Goal: Information Seeking & Learning: Learn about a topic

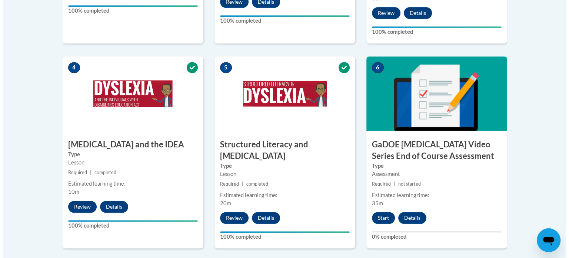
scroll to position [410, 0]
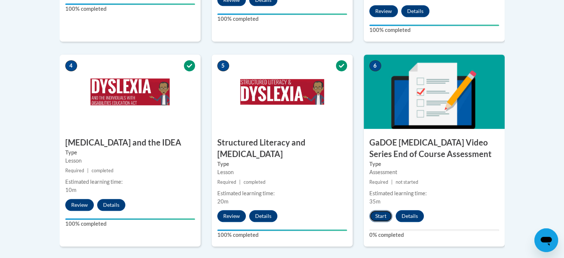
click at [384, 210] on button "Start" at bounding box center [380, 216] width 23 height 12
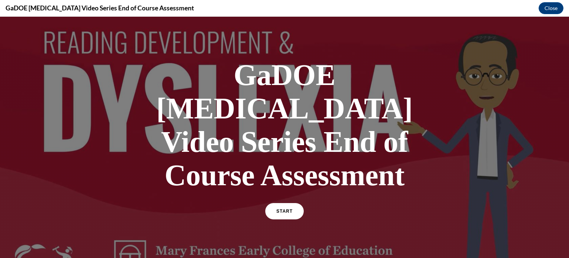
scroll to position [9, 0]
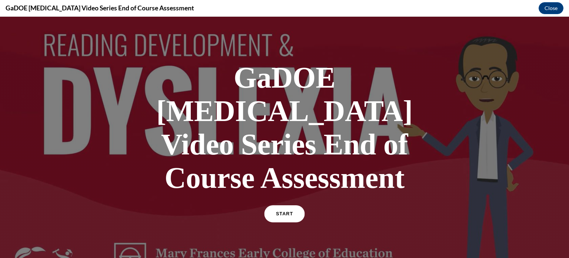
click at [289, 205] on link "START" at bounding box center [284, 213] width 40 height 17
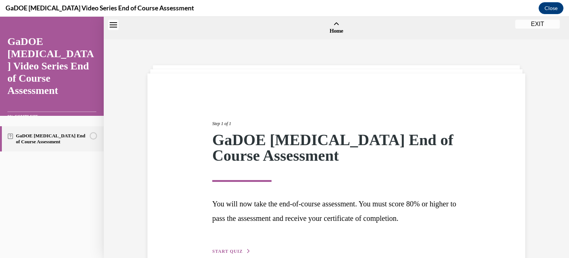
scroll to position [23, 0]
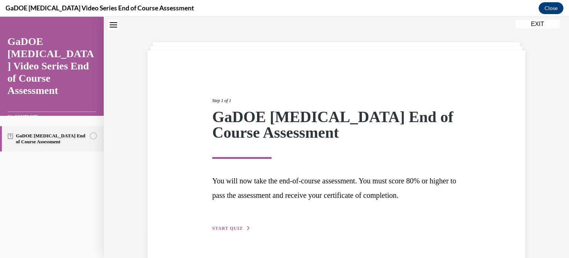
click at [234, 227] on span "START QUIZ" at bounding box center [227, 227] width 30 height 5
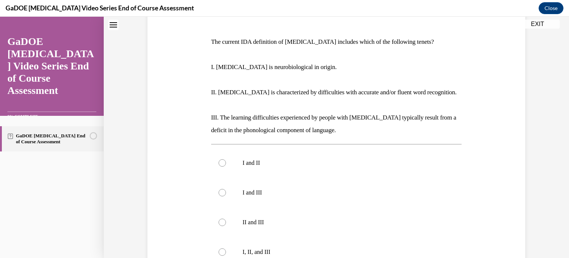
scroll to position [105, 0]
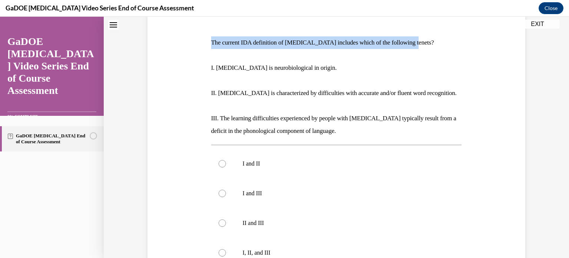
drag, startPoint x: 415, startPoint y: 42, endPoint x: 205, endPoint y: 40, distance: 209.5
click at [205, 40] on div "Question 01/22 The current IDA definition of dyslexia includes which of the fol…" at bounding box center [337, 167] width 382 height 383
copy p "The current IDA definition of dyslexia includes which of the following tenets?"
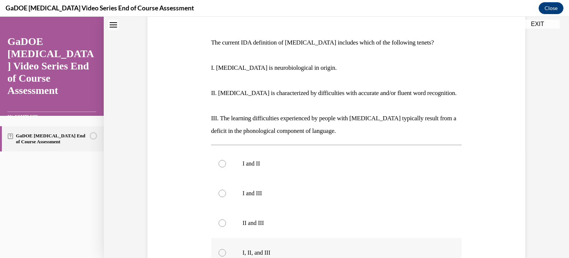
click at [221, 249] on div at bounding box center [222, 252] width 7 height 7
click at [221, 249] on input "I, II, and III" at bounding box center [222, 252] width 7 height 7
radio input "true"
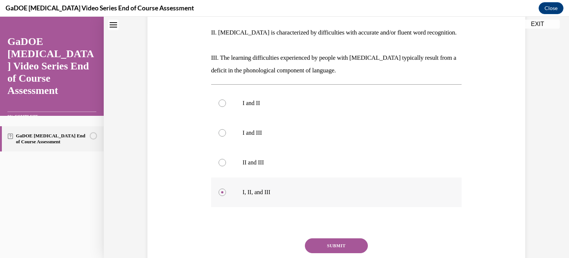
scroll to position [166, 0]
click at [332, 244] on button "SUBMIT" at bounding box center [336, 245] width 63 height 15
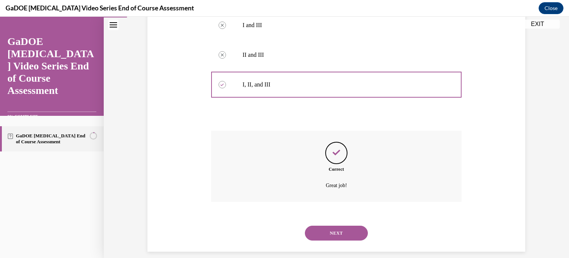
scroll to position [281, 0]
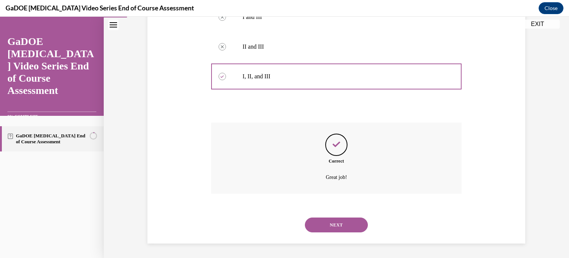
click at [350, 222] on button "NEXT" at bounding box center [336, 224] width 63 height 15
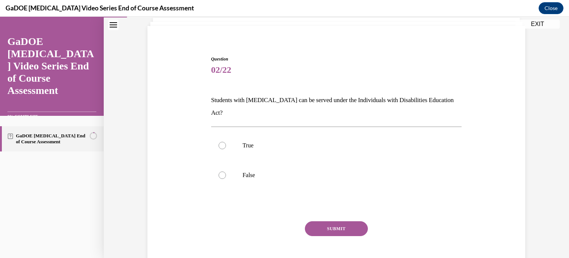
scroll to position [47, 0]
click at [232, 131] on label "True" at bounding box center [336, 146] width 251 height 30
click at [226, 142] on input "True" at bounding box center [222, 145] width 7 height 7
radio input "true"
click at [350, 221] on button "SUBMIT" at bounding box center [336, 228] width 63 height 15
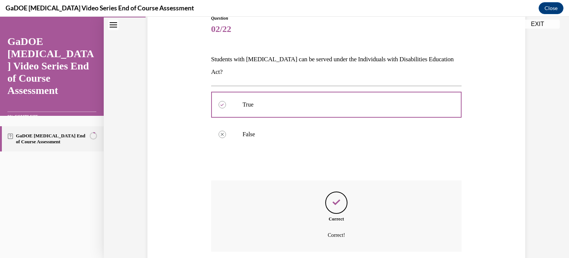
scroll to position [133, 0]
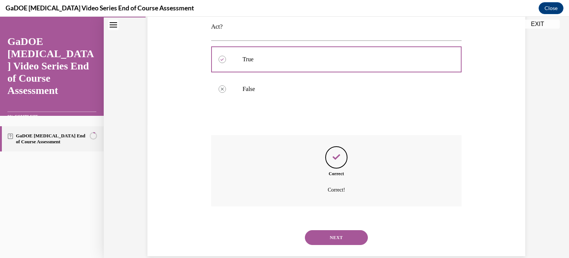
click at [343, 230] on button "NEXT" at bounding box center [336, 237] width 63 height 15
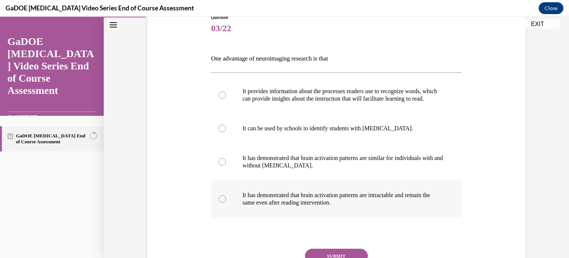
scroll to position [89, 0]
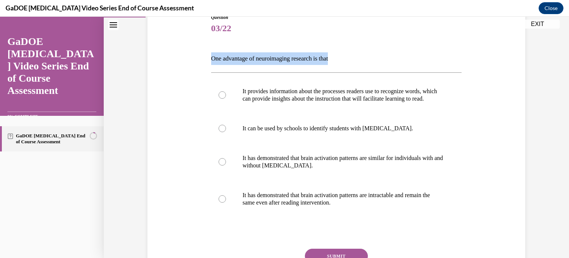
drag, startPoint x: 340, startPoint y: 57, endPoint x: 206, endPoint y: 57, distance: 133.1
click at [209, 57] on div "Question 03/22 One advantage of neuroimaging research is that It provides infor…" at bounding box center [336, 156] width 255 height 306
copy p "One advantage of neuroimaging research is that"
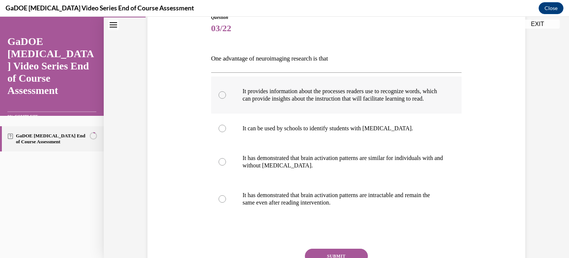
click at [224, 97] on label "It provides information about the processes readers use to recognize words, whi…" at bounding box center [336, 94] width 251 height 37
click at [224, 97] on input "It provides information about the processes readers use to recognize words, whi…" at bounding box center [222, 94] width 7 height 7
radio input "true"
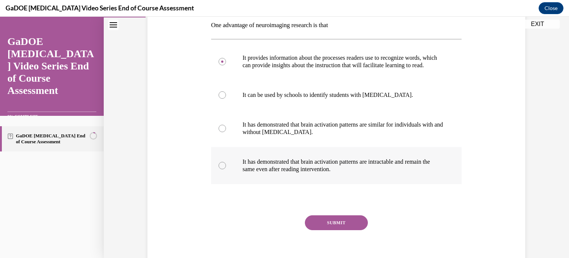
scroll to position [158, 0]
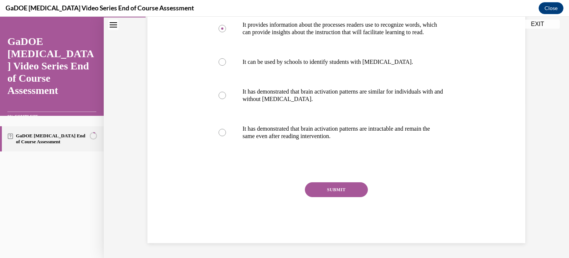
click at [356, 192] on button "SUBMIT" at bounding box center [336, 189] width 63 height 15
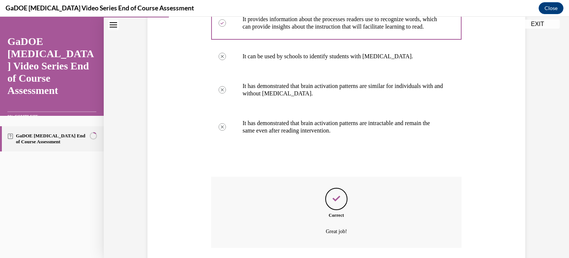
scroll to position [222, 0]
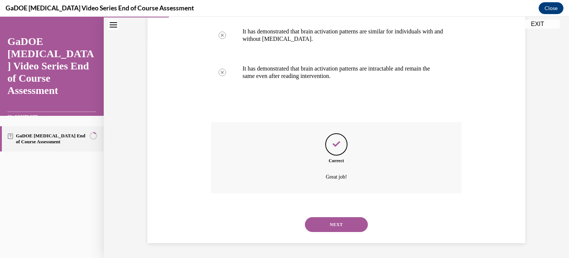
click at [345, 229] on button "NEXT" at bounding box center [336, 224] width 63 height 15
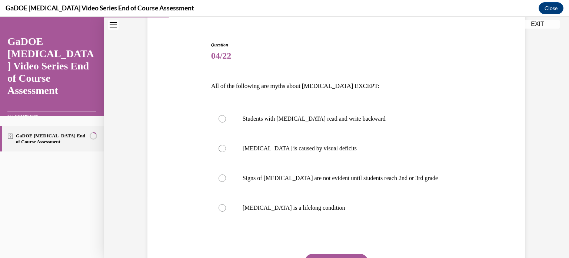
scroll to position [65, 0]
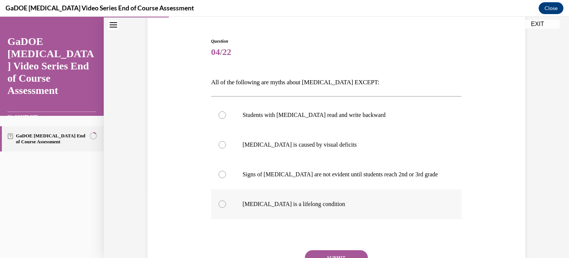
click at [225, 208] on label "Dyslexia is a lifelong condition" at bounding box center [336, 204] width 251 height 30
click at [225, 208] on input "Dyslexia is a lifelong condition" at bounding box center [222, 203] width 7 height 7
radio input "true"
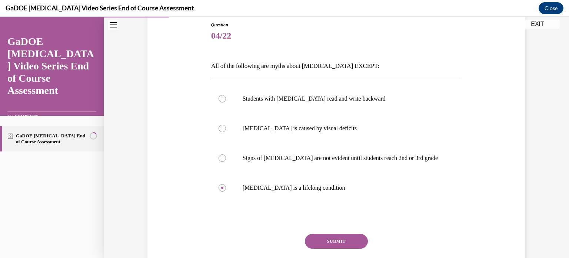
click at [344, 239] on button "SUBMIT" at bounding box center [336, 241] width 63 height 15
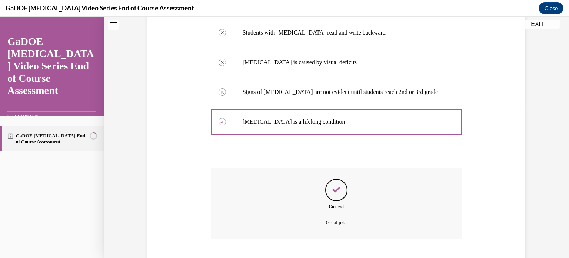
scroll to position [193, 0]
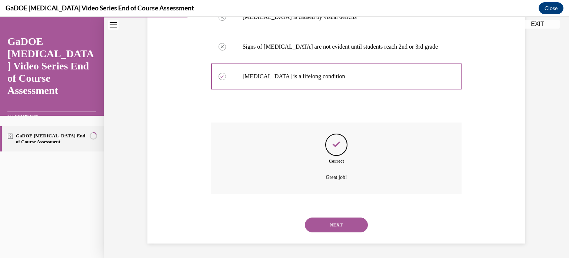
click at [349, 224] on button "NEXT" at bounding box center [336, 224] width 63 height 15
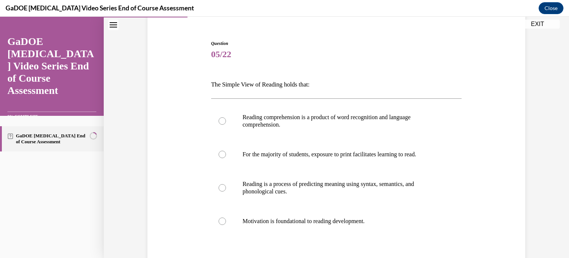
scroll to position [64, 0]
click at [408, 122] on p "Reading comprehension is a product of word recognition and language comprehensi…" at bounding box center [343, 120] width 201 height 15
click at [226, 122] on input "Reading comprehension is a product of word recognition and language comprehensi…" at bounding box center [222, 119] width 7 height 7
radio input "true"
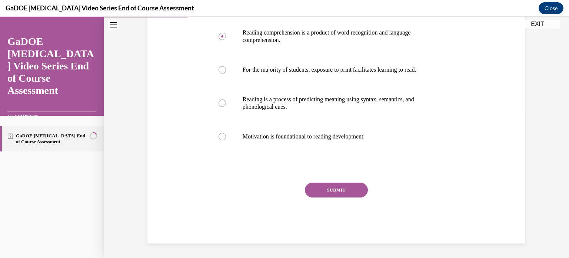
click at [343, 192] on button "SUBMIT" at bounding box center [336, 189] width 63 height 15
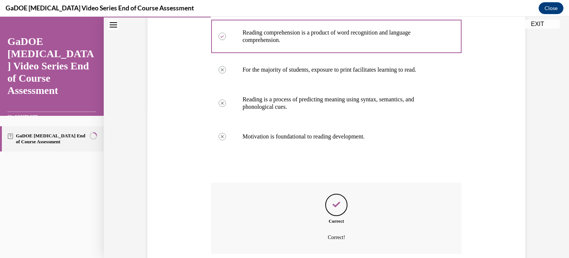
scroll to position [208, 0]
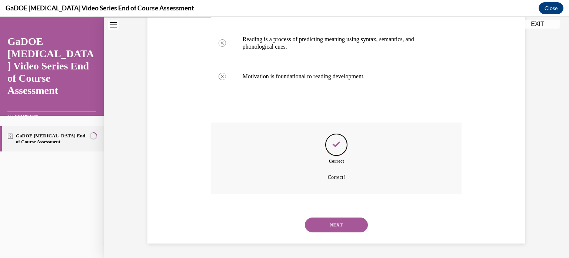
click at [343, 225] on button "NEXT" at bounding box center [336, 224] width 63 height 15
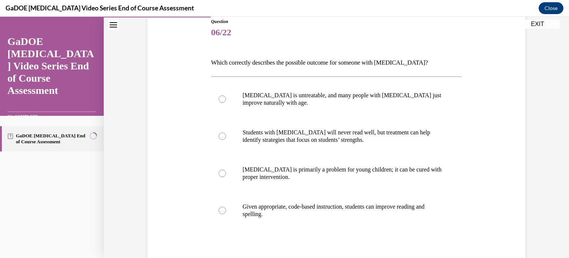
scroll to position [86, 0]
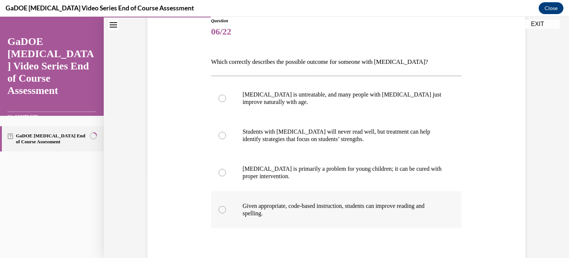
click at [365, 205] on p "Given appropriate, code-based instruction, students can improve reading and spe…" at bounding box center [343, 209] width 201 height 15
click at [226, 206] on input "Given appropriate, code-based instruction, students can improve reading and spe…" at bounding box center [222, 209] width 7 height 7
radio input "true"
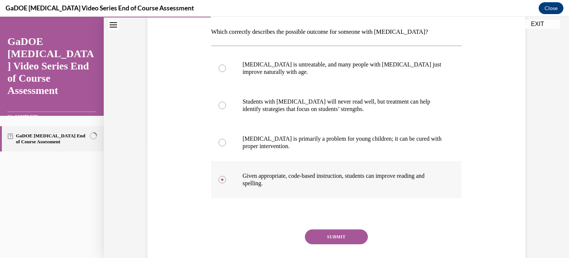
scroll to position [116, 0]
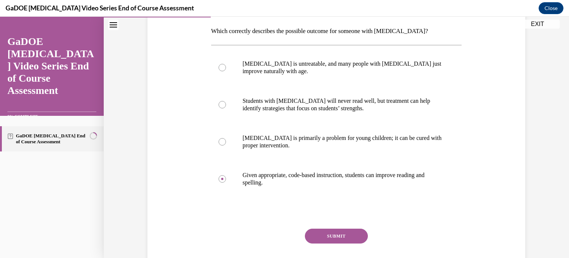
click at [351, 234] on button "SUBMIT" at bounding box center [336, 235] width 63 height 15
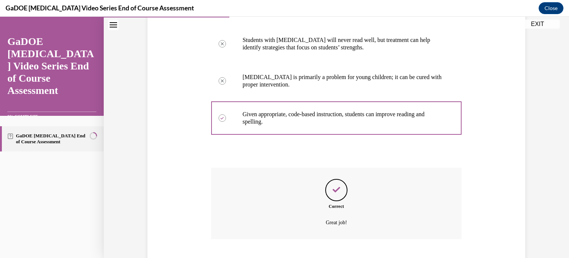
scroll to position [222, 0]
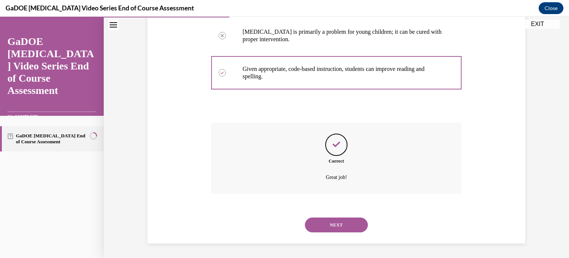
click at [351, 225] on button "NEXT" at bounding box center [336, 224] width 63 height 15
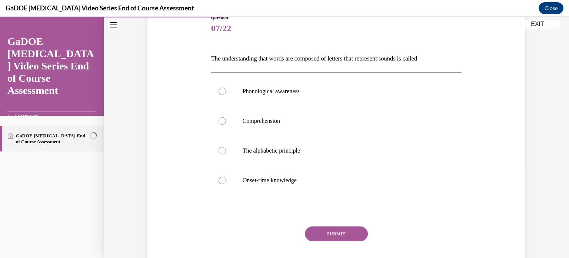
scroll to position [89, 0]
click at [283, 87] on p "Phonological awareness" at bounding box center [343, 90] width 201 height 7
click at [226, 87] on input "Phonological awareness" at bounding box center [222, 90] width 7 height 7
radio input "true"
click at [355, 237] on button "SUBMIT" at bounding box center [336, 233] width 63 height 15
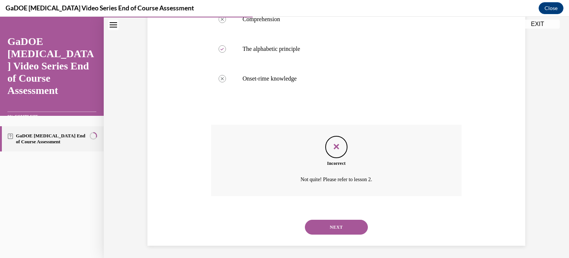
scroll to position [193, 0]
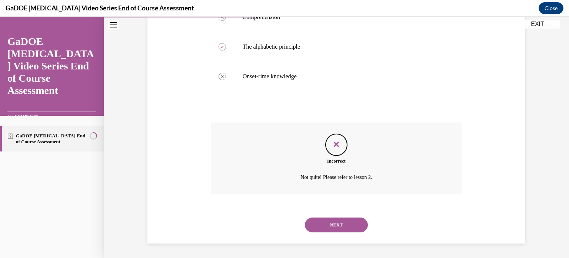
click at [345, 228] on button "NEXT" at bounding box center [336, 224] width 63 height 15
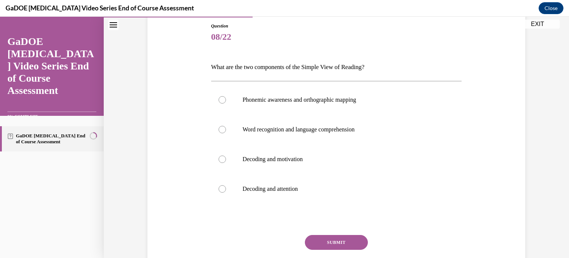
scroll to position [83, 0]
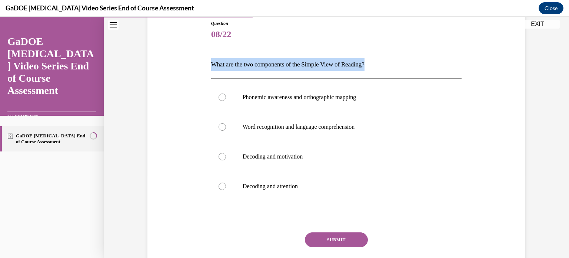
drag, startPoint x: 375, startPoint y: 64, endPoint x: 209, endPoint y: 67, distance: 166.1
click at [211, 67] on p "What are the two components of the Simple View of Reading?" at bounding box center [336, 64] width 251 height 13
copy p "What are the two components of the Simple View of Reading?"
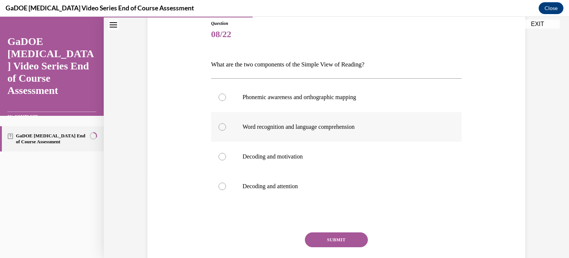
click at [289, 132] on label "Word recognition and language comprehension" at bounding box center [336, 127] width 251 height 30
click at [226, 130] on input "Word recognition and language comprehension" at bounding box center [222, 126] width 7 height 7
radio input "true"
click at [344, 246] on button "SUBMIT" at bounding box center [336, 239] width 63 height 15
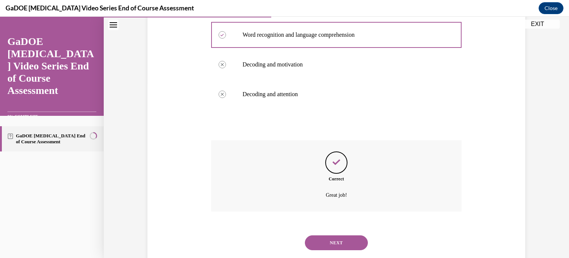
scroll to position [193, 0]
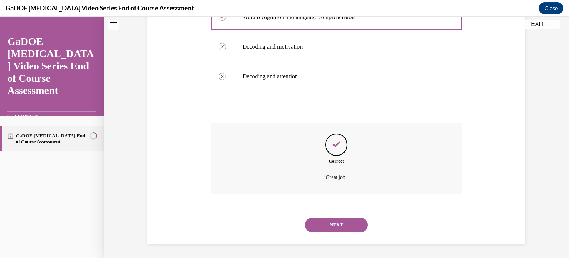
click at [340, 227] on button "NEXT" at bounding box center [336, 224] width 63 height 15
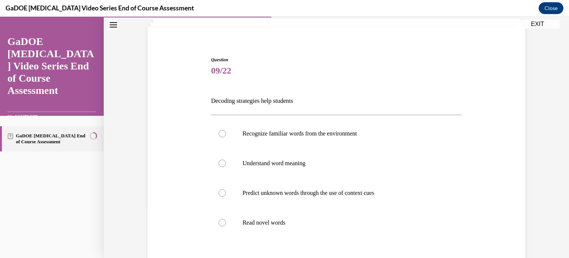
scroll to position [51, 0]
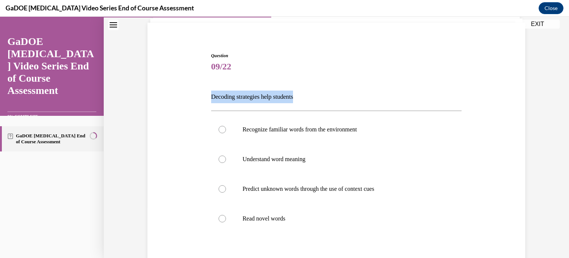
drag, startPoint x: 304, startPoint y: 97, endPoint x: 209, endPoint y: 99, distance: 94.9
click at [211, 99] on p "Decoding strategies help students" at bounding box center [336, 96] width 251 height 13
copy p "Decoding strategies help students"
click at [164, 129] on div "Question 09/22 Decoding strategies help students Recognize familiar words from …" at bounding box center [337, 177] width 382 height 295
click at [219, 130] on div at bounding box center [222, 129] width 7 height 7
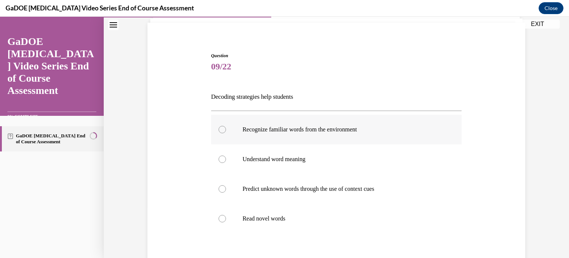
click at [219, 130] on input "Recognize familiar words from the environment" at bounding box center [222, 129] width 7 height 7
radio input "true"
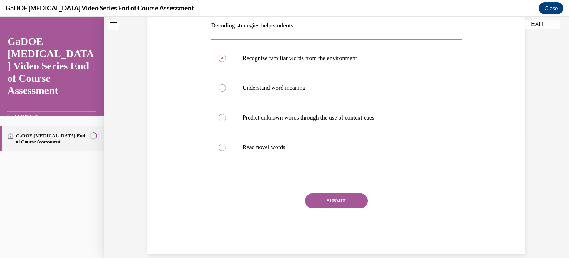
click at [341, 197] on button "SUBMIT" at bounding box center [336, 200] width 63 height 15
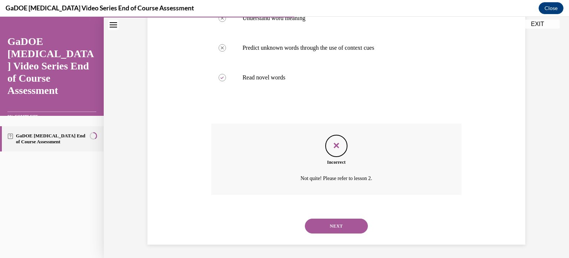
scroll to position [193, 0]
click at [349, 225] on button "NEXT" at bounding box center [336, 224] width 63 height 15
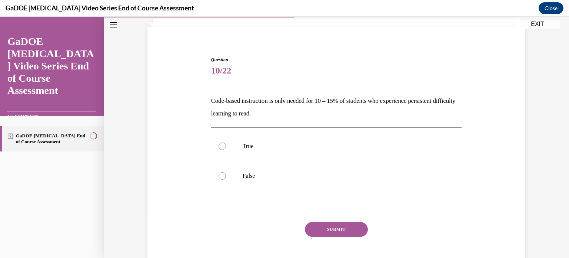
scroll to position [29, 0]
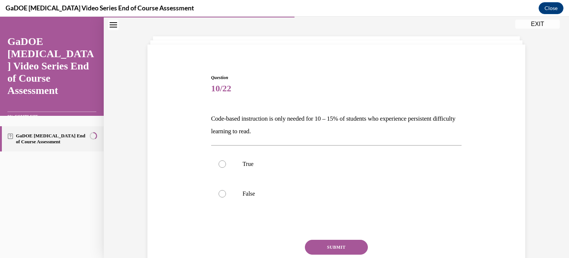
drag, startPoint x: 278, startPoint y: 132, endPoint x: 207, endPoint y: 122, distance: 71.1
click at [209, 122] on div "Question 10/22 Code-based instruction is only needed for 10 – 15% of students w…" at bounding box center [336, 181] width 255 height 237
copy p "Code-based instruction is only needed for 10 – 15% of students who experience p…"
click at [245, 191] on p "False" at bounding box center [343, 193] width 201 height 7
click at [226, 191] on input "False" at bounding box center [222, 193] width 7 height 7
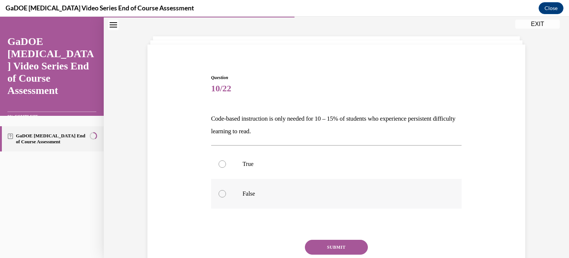
radio input "true"
click at [328, 247] on button "SUBMIT" at bounding box center [336, 246] width 63 height 15
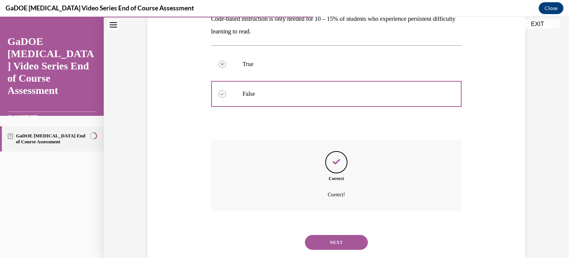
scroll to position [146, 0]
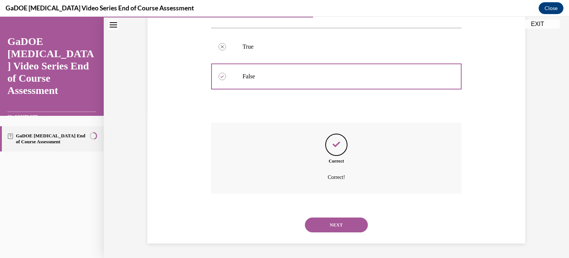
click at [339, 229] on button "NEXT" at bounding box center [336, 224] width 63 height 15
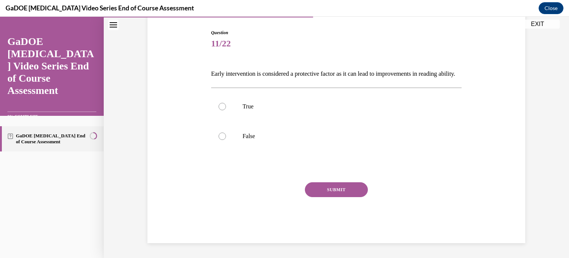
scroll to position [82, 0]
click at [219, 115] on label "True" at bounding box center [336, 107] width 251 height 30
click at [219, 110] on input "True" at bounding box center [222, 106] width 7 height 7
radio input "true"
click at [317, 196] on button "SUBMIT" at bounding box center [336, 189] width 63 height 15
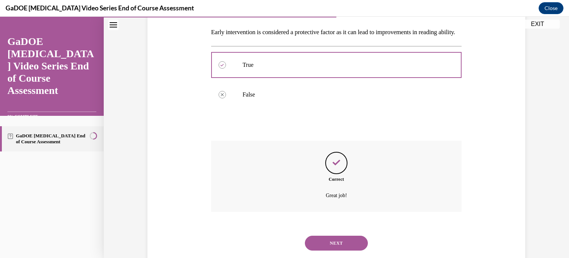
scroll to position [146, 0]
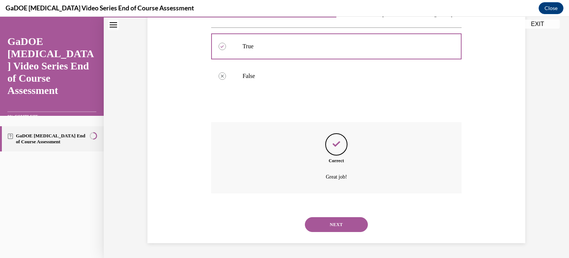
click at [336, 218] on button "NEXT" at bounding box center [336, 224] width 63 height 15
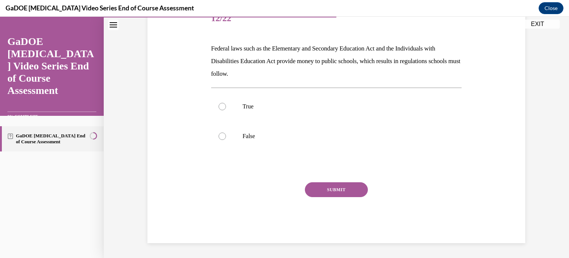
scroll to position [82, 0]
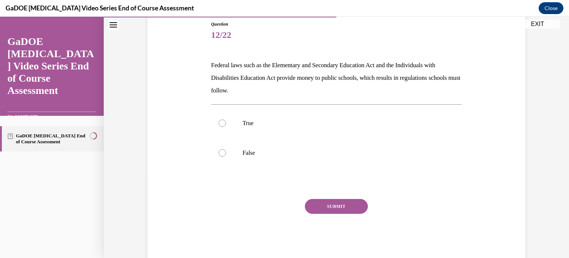
drag, startPoint x: 275, startPoint y: 93, endPoint x: 209, endPoint y: 68, distance: 70.2
click at [211, 68] on p "Federal laws such as the Elementary and Secondary Education Act and the Individ…" at bounding box center [336, 78] width 251 height 38
copy p "Federal laws such as the Elementary and Secondary Education Act and the Individ…"
click at [239, 123] on label "True" at bounding box center [336, 123] width 251 height 30
click at [226, 123] on input "True" at bounding box center [222, 122] width 7 height 7
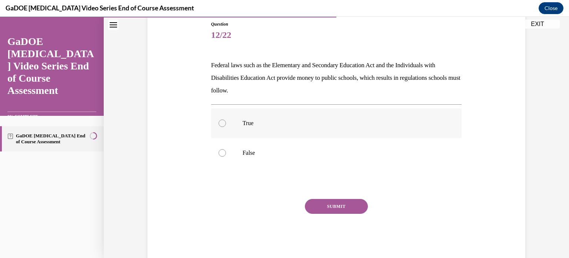
radio input "true"
click at [319, 204] on button "SUBMIT" at bounding box center [336, 206] width 63 height 15
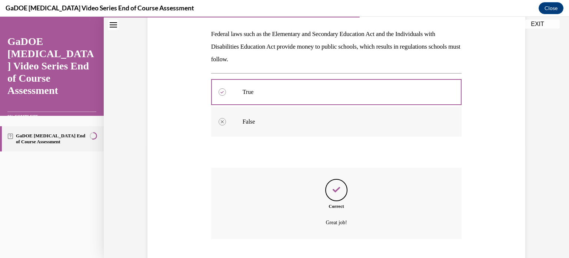
scroll to position [159, 0]
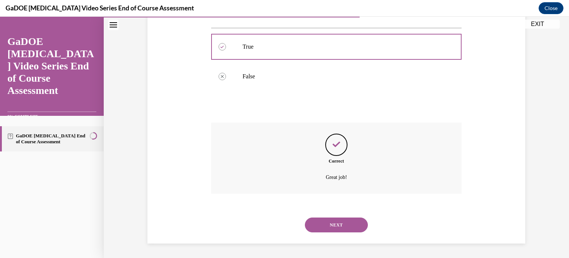
click at [322, 216] on div "NEXT" at bounding box center [336, 225] width 251 height 30
click at [342, 225] on button "NEXT" at bounding box center [336, 224] width 63 height 15
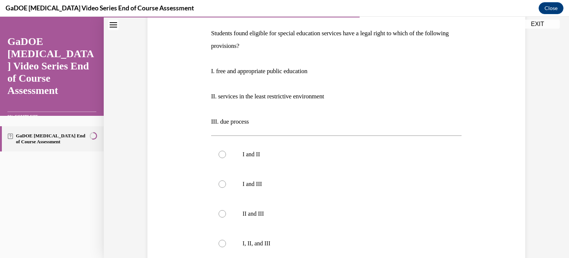
scroll to position [118, 0]
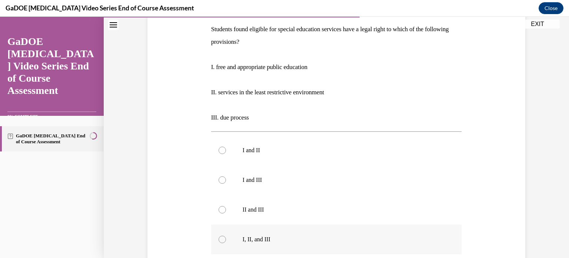
click at [255, 239] on p "I, II, and III" at bounding box center [343, 238] width 201 height 7
click at [226, 239] on input "I, II, and III" at bounding box center [222, 238] width 7 height 7
radio input "true"
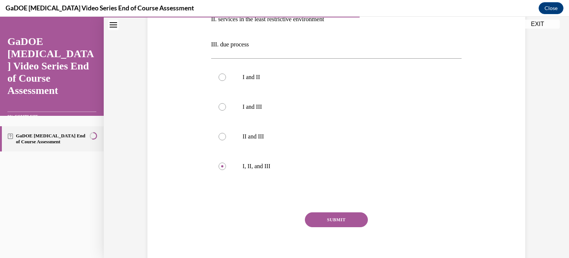
click at [347, 217] on button "SUBMIT" at bounding box center [336, 219] width 63 height 15
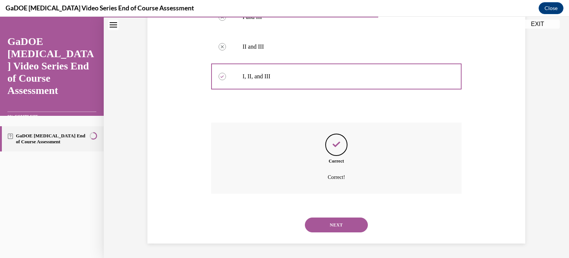
click at [342, 228] on button "NEXT" at bounding box center [336, 224] width 63 height 15
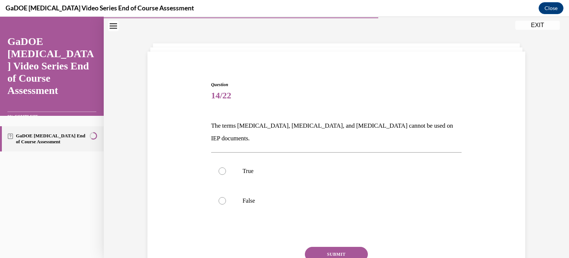
scroll to position [22, 0]
click at [244, 197] on p "False" at bounding box center [343, 200] width 201 height 7
click at [226, 197] on input "False" at bounding box center [222, 200] width 7 height 7
radio input "true"
click at [338, 247] on button "SUBMIT" at bounding box center [336, 254] width 63 height 15
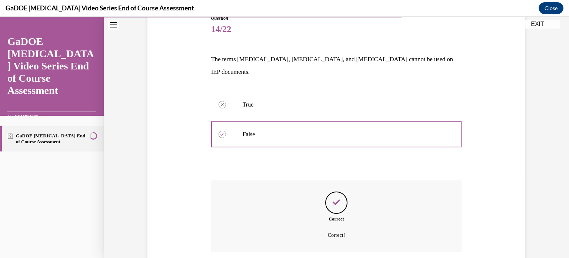
scroll to position [133, 0]
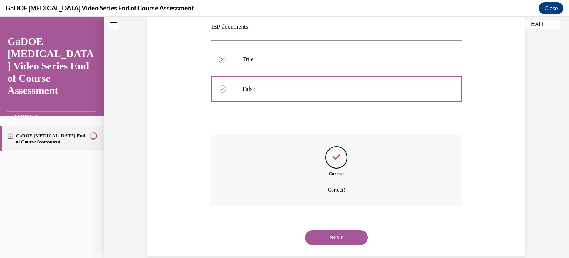
click at [340, 230] on button "NEXT" at bounding box center [336, 237] width 63 height 15
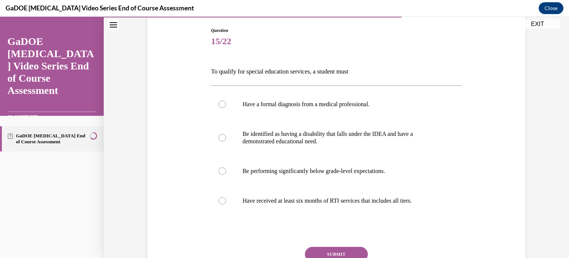
scroll to position [78, 0]
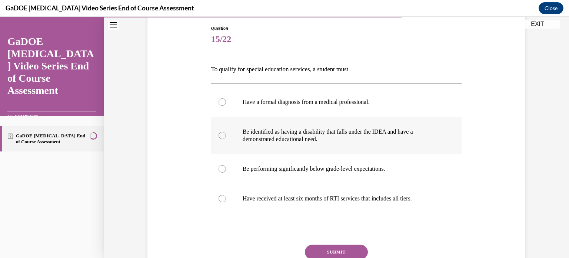
click at [225, 136] on label "Be identified as having a disability that falls under the IDEA and have a demon…" at bounding box center [336, 135] width 251 height 37
click at [225, 136] on input "Be identified as having a disability that falls under the IDEA and have a demon…" at bounding box center [222, 135] width 7 height 7
radio input "true"
click at [326, 250] on button "SUBMIT" at bounding box center [336, 251] width 63 height 15
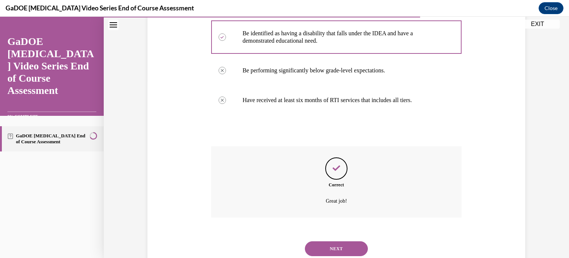
scroll to position [200, 0]
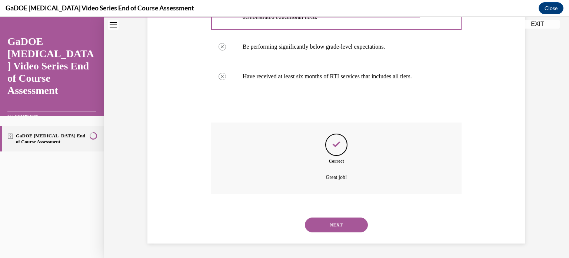
click at [338, 230] on button "NEXT" at bounding box center [336, 224] width 63 height 15
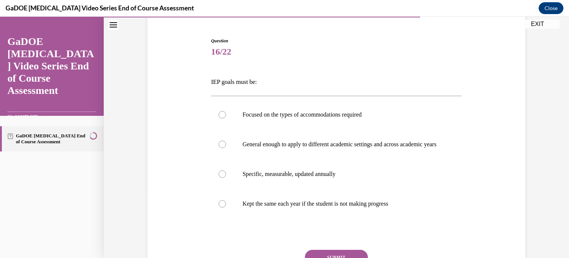
scroll to position [69, 0]
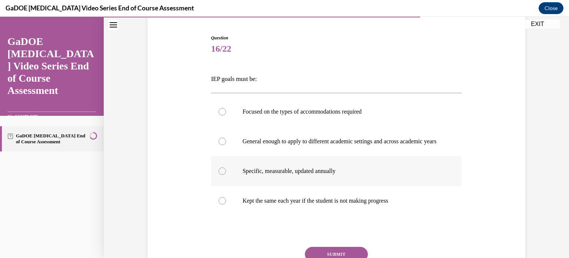
click at [219, 175] on div at bounding box center [222, 170] width 7 height 7
click at [219, 175] on input "Specific, measurable, updated annually" at bounding box center [222, 170] width 7 height 7
radio input "true"
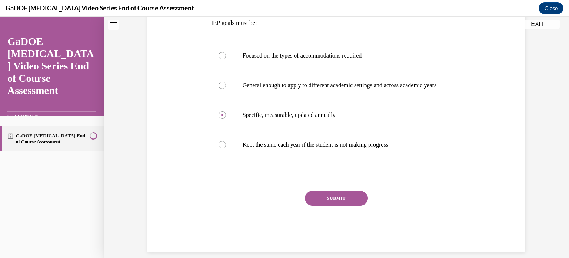
click at [341, 200] on button "SUBMIT" at bounding box center [336, 198] width 63 height 15
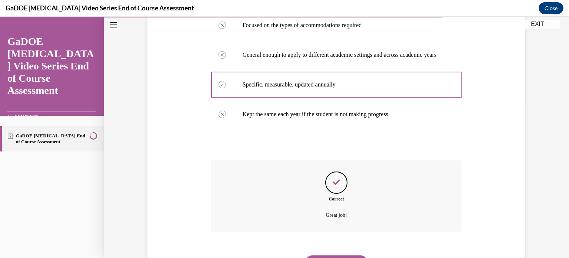
scroll to position [200, 0]
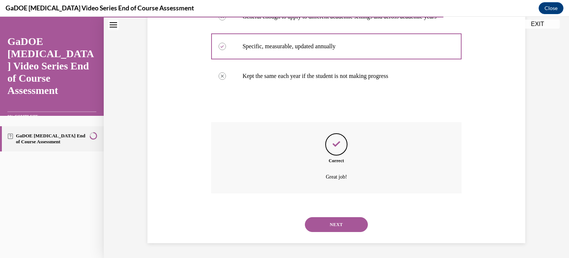
click at [340, 230] on button "NEXT" at bounding box center [336, 224] width 63 height 15
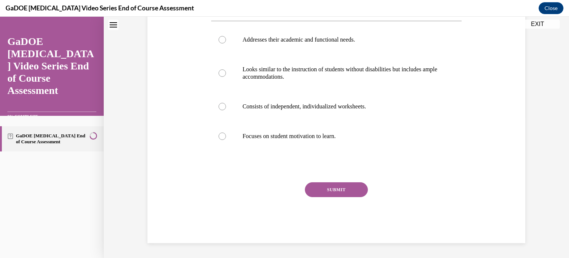
scroll to position [0, 0]
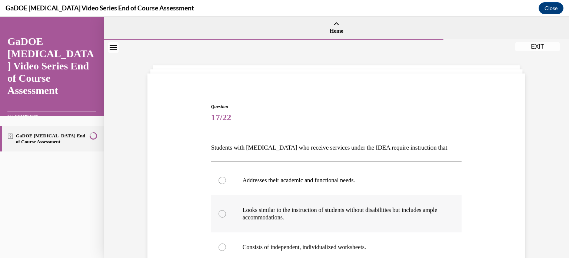
click at [342, 225] on label "Looks similar to the instruction of students without disabilities but includes …" at bounding box center [336, 213] width 251 height 37
click at [226, 217] on input "Looks similar to the instruction of students without disabilities but includes …" at bounding box center [222, 213] width 7 height 7
radio input "true"
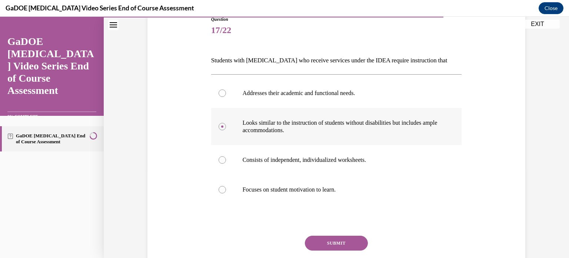
scroll to position [87, 0]
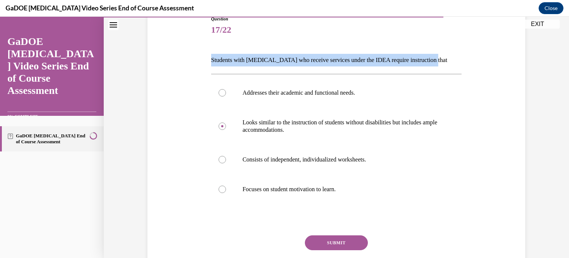
drag, startPoint x: 434, startPoint y: 58, endPoint x: 208, endPoint y: 59, distance: 226.9
click at [209, 59] on div "Question 17/22 Students with dyslexia who receive services under the IDEA requi…" at bounding box center [336, 149] width 255 height 291
copy p "Students with dyslexia who receive services under the IDEA require instruction …"
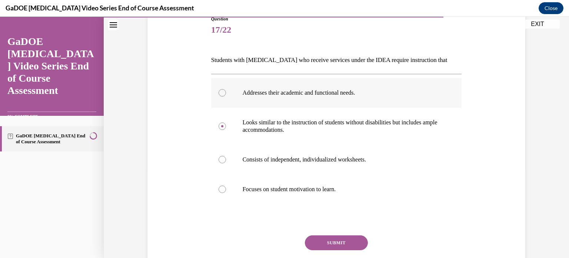
click at [230, 83] on label "Addresses their academic and functional needs." at bounding box center [336, 93] width 251 height 30
click at [226, 89] on input "Addresses their academic and functional needs." at bounding box center [222, 92] width 7 height 7
radio input "true"
click at [338, 249] on button "SUBMIT" at bounding box center [336, 242] width 63 height 15
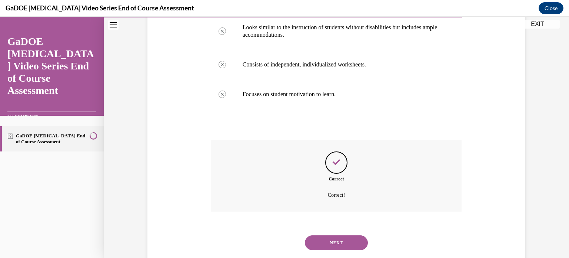
scroll to position [200, 0]
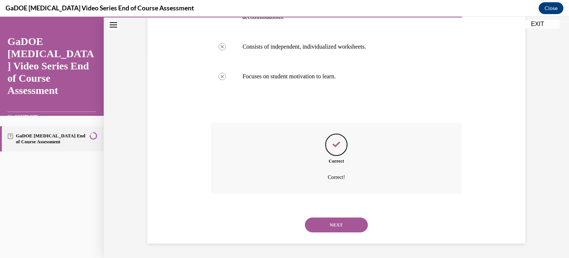
click at [346, 227] on button "NEXT" at bounding box center [336, 224] width 63 height 15
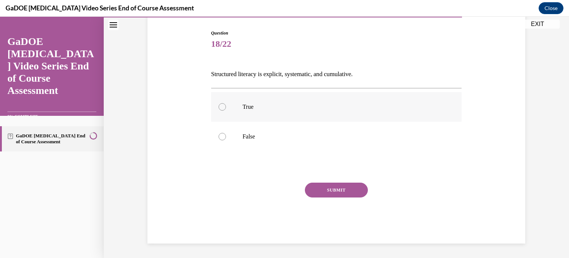
click at [224, 107] on label "True" at bounding box center [336, 107] width 251 height 30
click at [224, 107] on input "True" at bounding box center [222, 106] width 7 height 7
radio input "true"
click at [314, 193] on button "SUBMIT" at bounding box center [336, 189] width 63 height 15
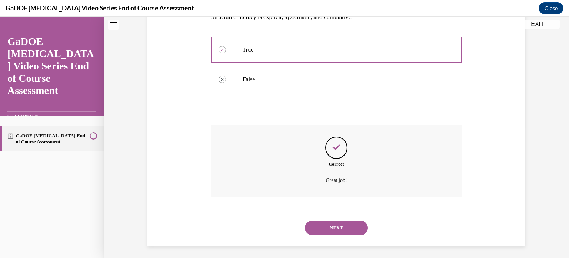
scroll to position [133, 0]
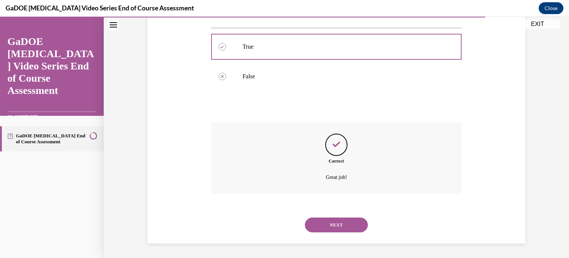
click at [336, 224] on button "NEXT" at bounding box center [336, 224] width 63 height 15
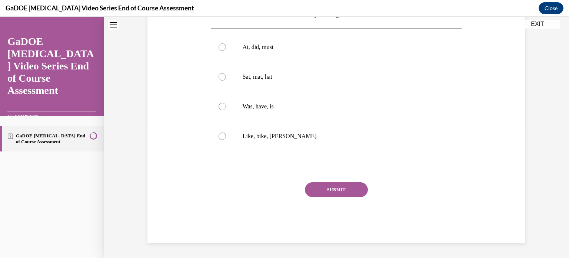
scroll to position [0, 0]
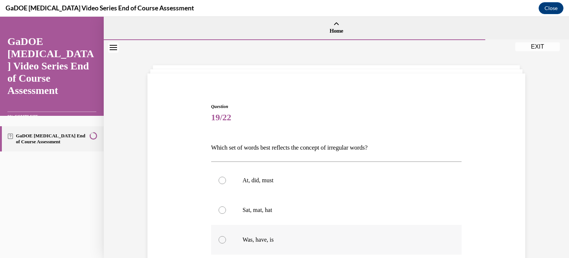
click at [251, 240] on p "Was, have, is" at bounding box center [343, 239] width 201 height 7
click at [226, 240] on input "Was, have, is" at bounding box center [222, 239] width 7 height 7
radio input "true"
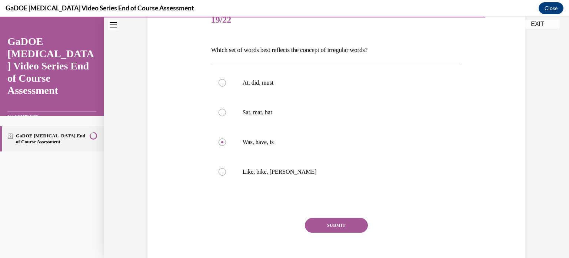
click at [346, 224] on button "SUBMIT" at bounding box center [336, 225] width 63 height 15
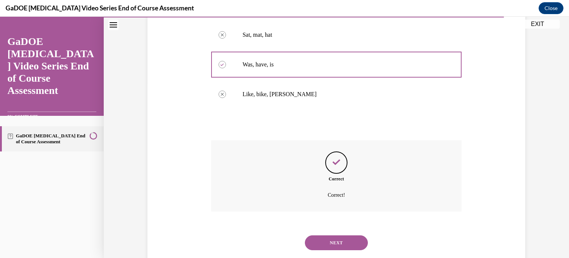
scroll to position [193, 0]
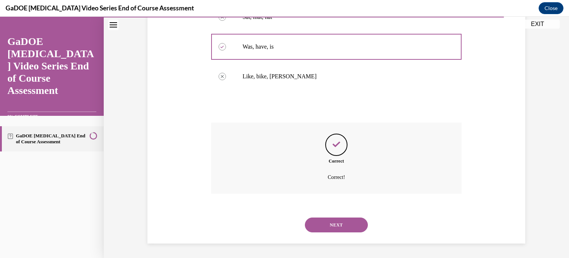
click at [318, 232] on button "NEXT" at bounding box center [336, 224] width 63 height 15
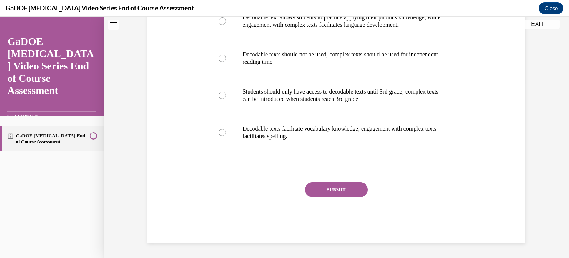
scroll to position [0, 0]
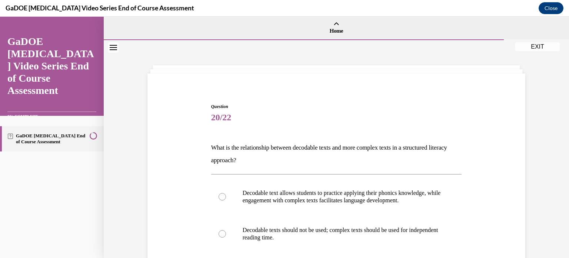
drag, startPoint x: 266, startPoint y: 160, endPoint x: 210, endPoint y: 145, distance: 58.1
click at [211, 145] on p "What is the relationship between decodable texts and more complex texts in a st…" at bounding box center [336, 153] width 251 height 25
copy p "What is the relationship between decodable texts and more complex texts in a st…"
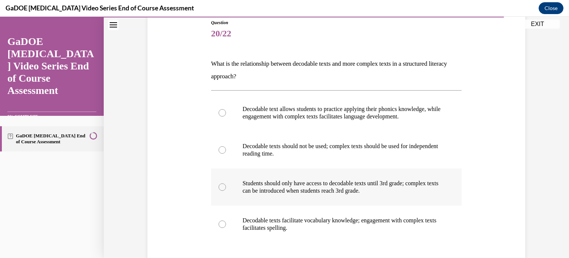
scroll to position [83, 0]
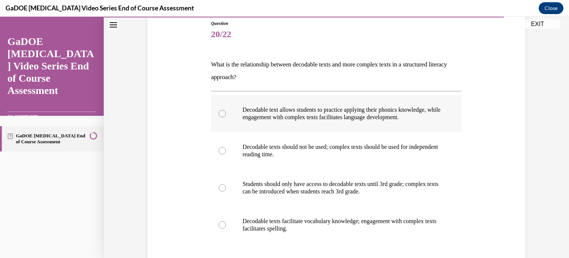
click at [424, 111] on p "Decodable text allows students to practice applying their phonics knowledge, wh…" at bounding box center [343, 113] width 201 height 15
click at [226, 111] on input "Decodable text allows students to practice applying their phonics knowledge, wh…" at bounding box center [222, 113] width 7 height 7
radio input "true"
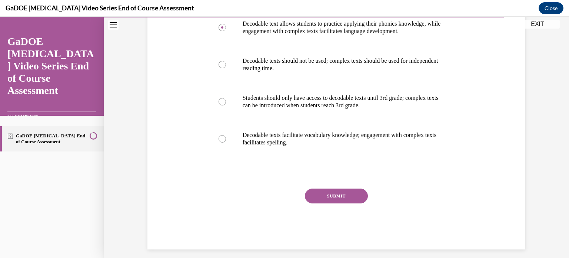
click at [348, 196] on button "SUBMIT" at bounding box center [336, 195] width 63 height 15
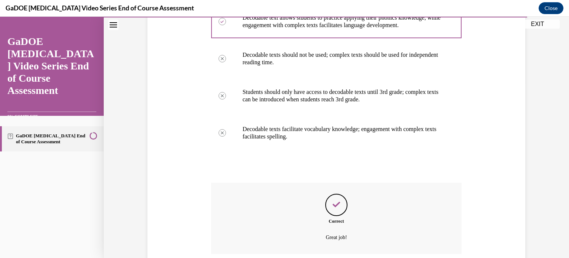
scroll to position [235, 0]
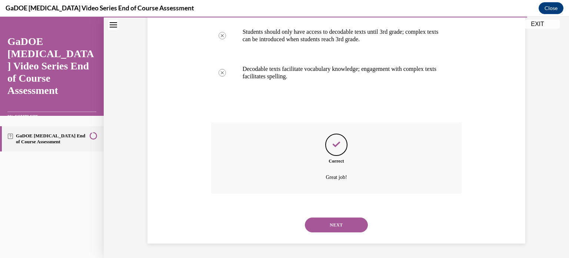
click at [347, 224] on button "NEXT" at bounding box center [336, 224] width 63 height 15
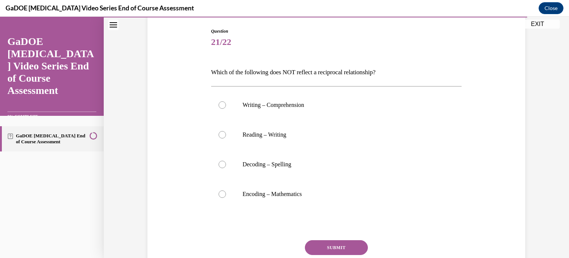
scroll to position [77, 0]
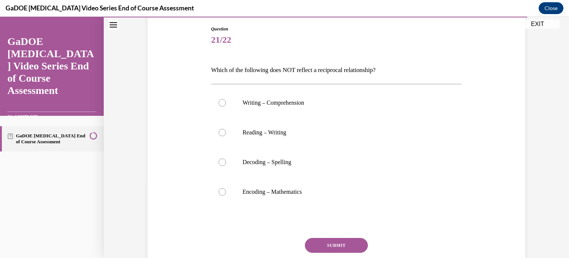
drag, startPoint x: 394, startPoint y: 73, endPoint x: 209, endPoint y: 75, distance: 185.7
click at [211, 75] on p "Which of the following does NOT reflect a reciprocal relationship?" at bounding box center [336, 70] width 251 height 13
copy p "Which of the following does NOT reflect a reciprocal relationship?"
click at [279, 197] on label "Encoding – Mathematics" at bounding box center [336, 192] width 251 height 30
click at [226, 195] on input "Encoding – Mathematics" at bounding box center [222, 191] width 7 height 7
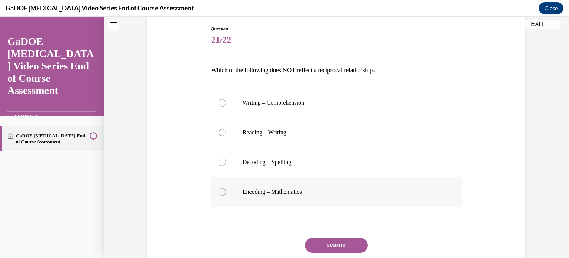
radio input "true"
click at [328, 250] on button "SUBMIT" at bounding box center [336, 245] width 63 height 15
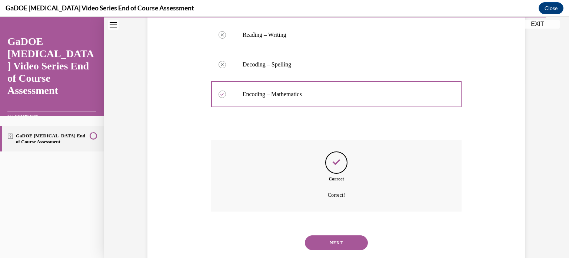
scroll to position [193, 0]
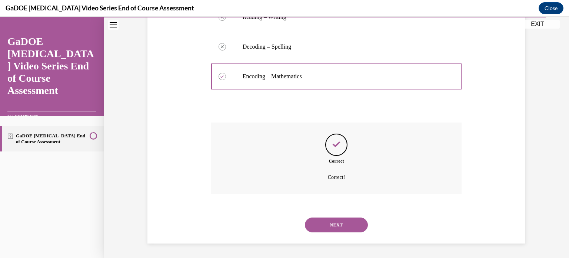
click at [340, 229] on button "NEXT" at bounding box center [336, 224] width 63 height 15
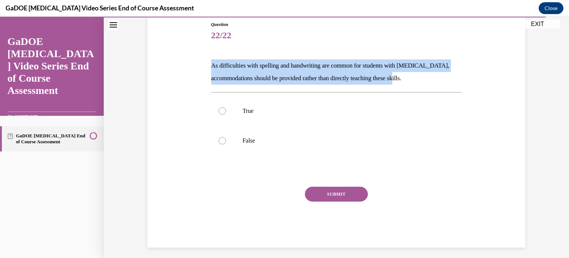
drag, startPoint x: 417, startPoint y: 77, endPoint x: 208, endPoint y: 66, distance: 210.1
click at [209, 66] on div "Question 22/22 As difficulties with spelling and handwriting are common for stu…" at bounding box center [336, 128] width 255 height 237
copy p "As difficulties with spelling and handwriting are common for students with dysl…"
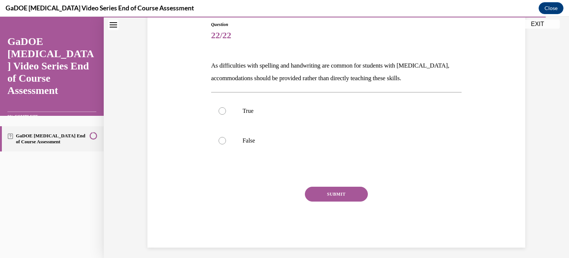
click at [242, 91] on div "Question 22/22 As difficulties with spelling and handwriting are common for stu…" at bounding box center [336, 134] width 251 height 226
click at [219, 143] on div at bounding box center [222, 140] width 7 height 7
click at [219, 143] on input "False" at bounding box center [222, 140] width 7 height 7
radio input "true"
click at [321, 193] on button "SUBMIT" at bounding box center [336, 193] width 63 height 15
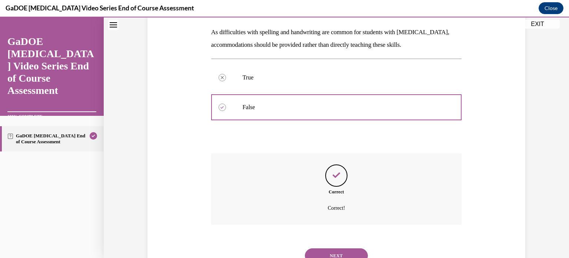
scroll to position [146, 0]
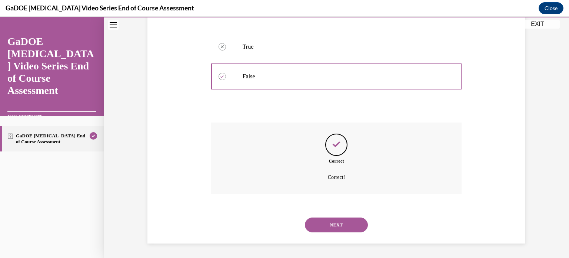
click at [337, 224] on button "NEXT" at bounding box center [336, 224] width 63 height 15
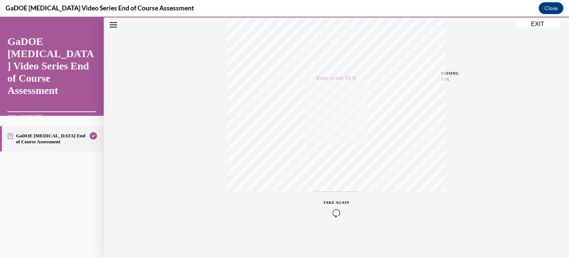
scroll to position [0, 0]
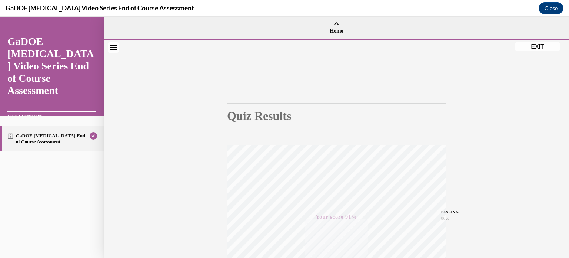
click at [525, 47] on button "EXIT" at bounding box center [538, 46] width 44 height 9
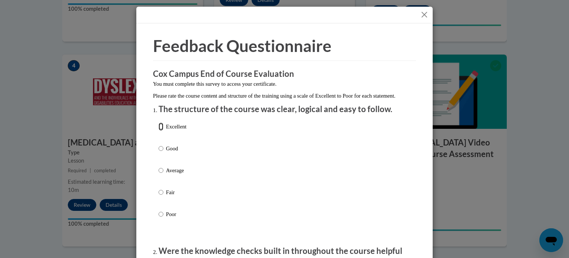
click at [159, 130] on input "Excellent" at bounding box center [161, 126] width 5 height 8
radio input "true"
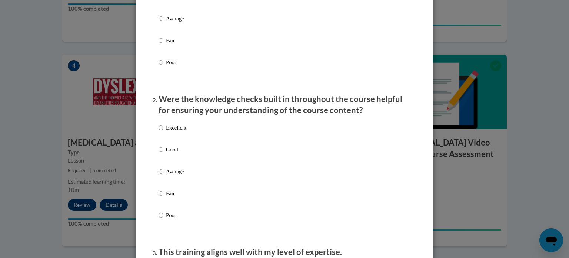
click at [171, 132] on p "Excellent" at bounding box center [176, 127] width 20 height 8
click at [163, 132] on input "Excellent" at bounding box center [161, 127] width 5 height 8
radio input "true"
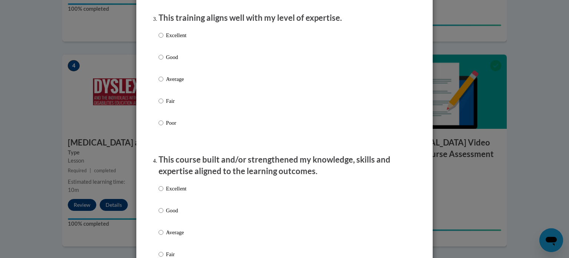
click at [174, 39] on p "Excellent" at bounding box center [176, 35] width 20 height 8
click at [163, 39] on input "Excellent" at bounding box center [161, 35] width 5 height 8
radio input "true"
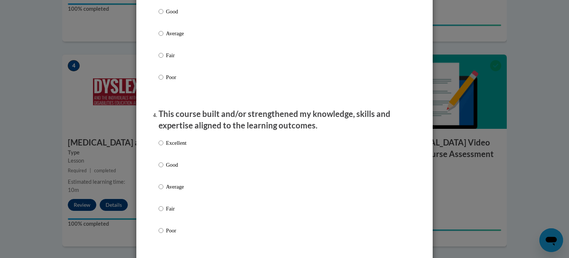
click at [183, 147] on p "Excellent" at bounding box center [176, 143] width 20 height 8
click at [163, 147] on input "Excellent" at bounding box center [161, 143] width 5 height 8
radio input "true"
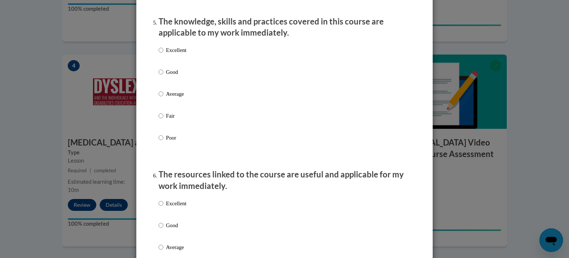
click at [177, 54] on p "Excellent" at bounding box center [176, 50] width 20 height 8
click at [163, 54] on input "Excellent" at bounding box center [161, 50] width 5 height 8
radio input "true"
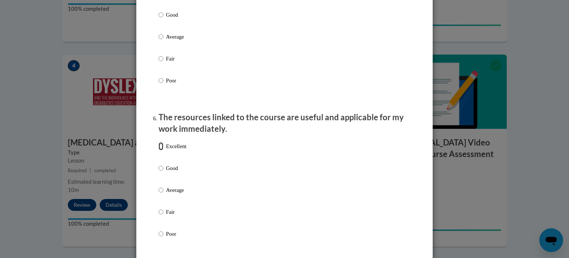
click at [160, 150] on input "Excellent" at bounding box center [161, 146] width 5 height 8
radio input "true"
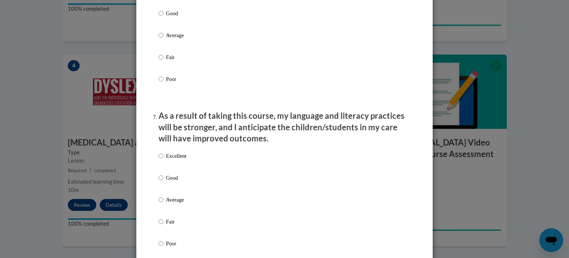
click at [173, 160] on p "Excellent" at bounding box center [176, 156] width 20 height 8
click at [163, 160] on input "Excellent" at bounding box center [161, 156] width 5 height 8
radio input "true"
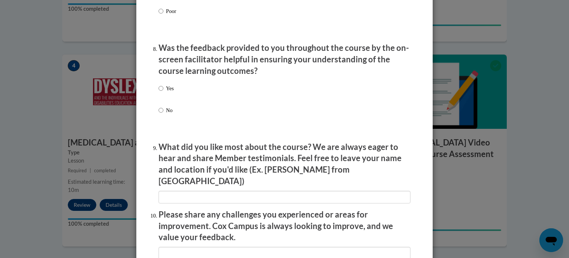
scroll to position [1129, 0]
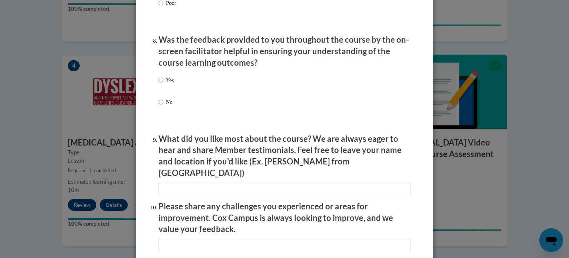
click at [166, 79] on li "Was the feedback provided to you throughout the course by the on-screen facilit…" at bounding box center [285, 80] width 252 height 93
click at [159, 84] on input "Yes" at bounding box center [161, 80] width 5 height 8
radio input "true"
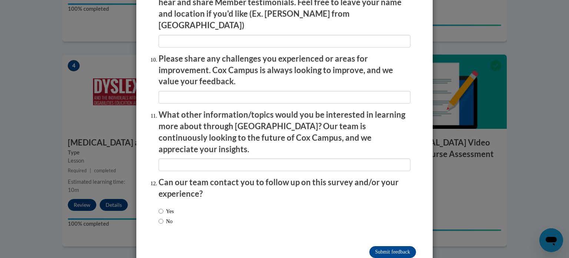
scroll to position [1286, 0]
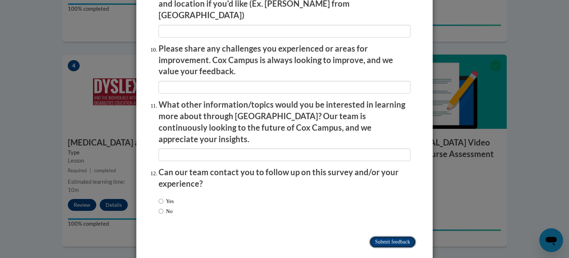
click at [395, 236] on input "Submit feedback" at bounding box center [393, 242] width 47 height 12
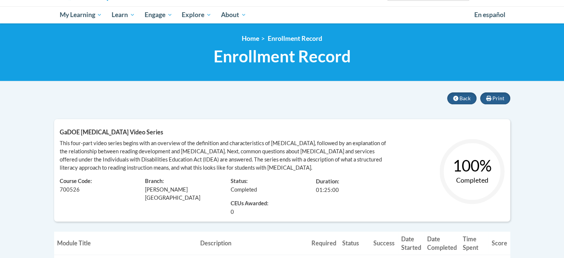
scroll to position [73, 0]
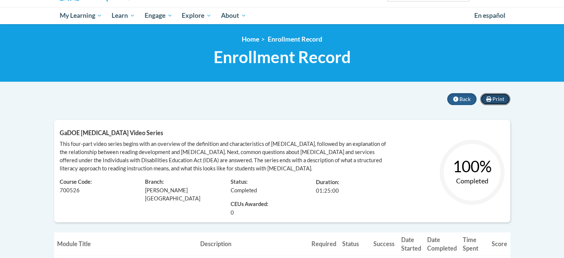
click at [498, 100] on span "Print" at bounding box center [498, 99] width 12 height 6
